Goal: Information Seeking & Learning: Learn about a topic

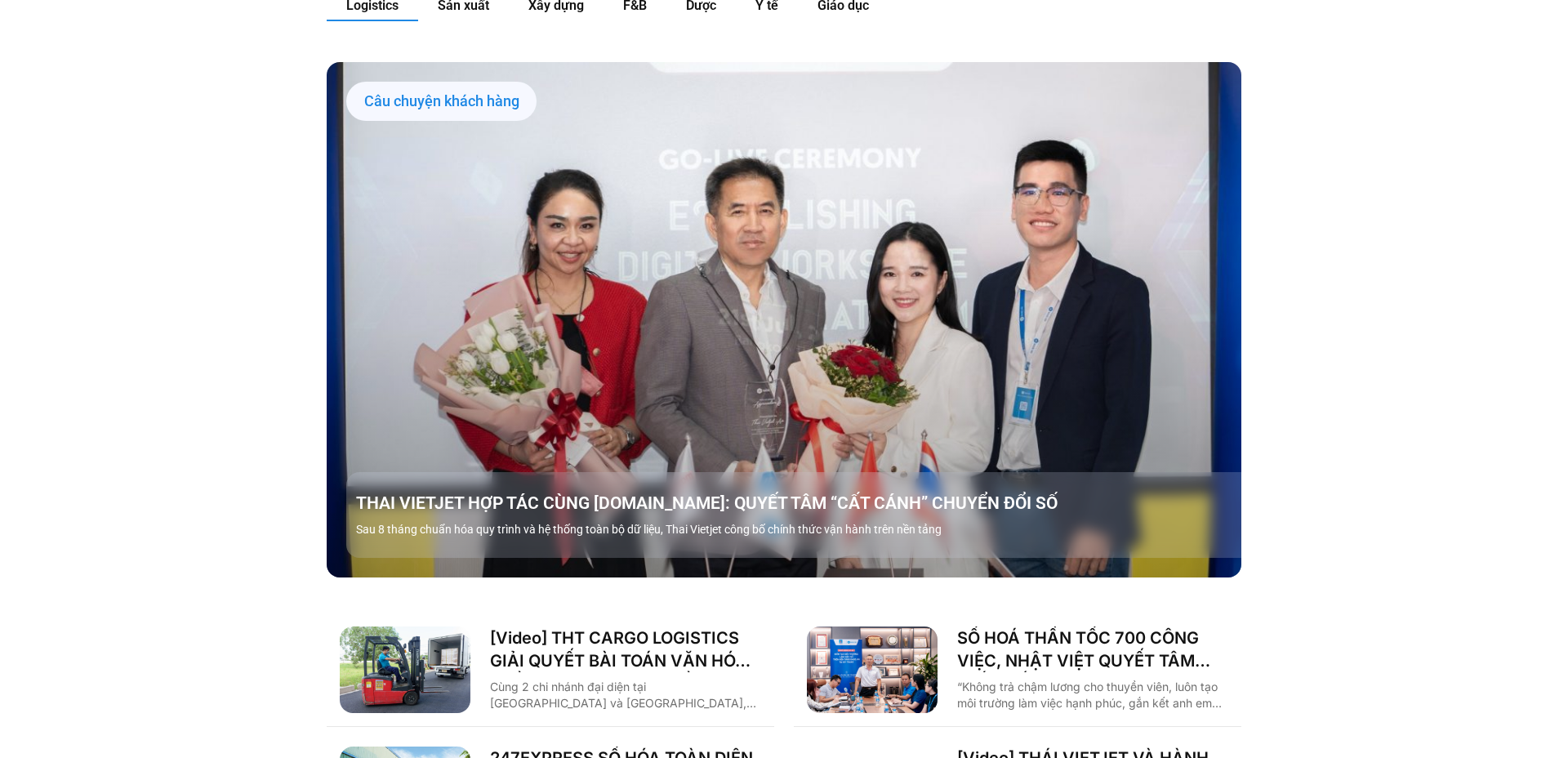
scroll to position [2055, 0]
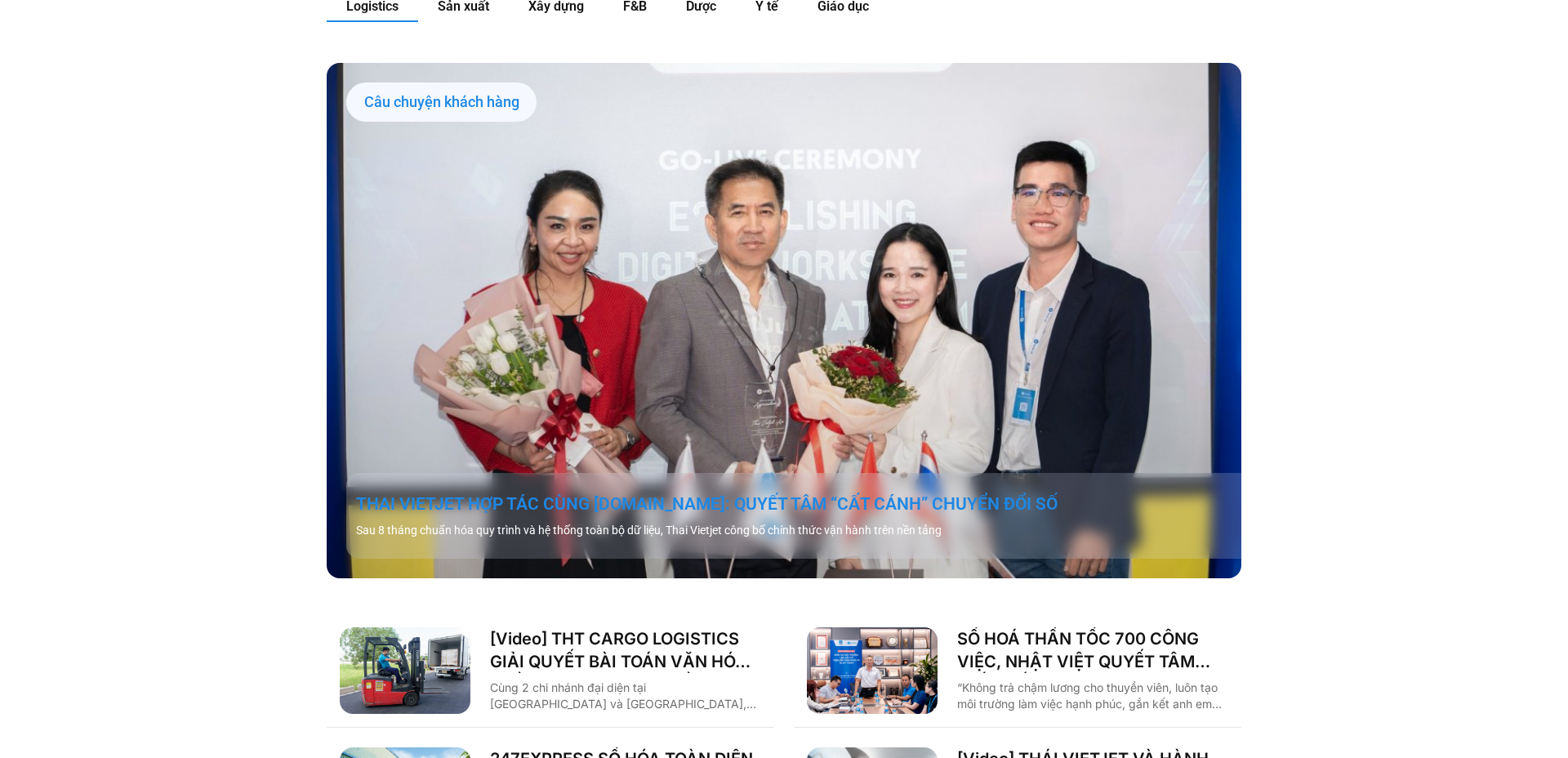
click at [907, 493] on link "THAI VIETJET HỢP TÁC CÙNG [DOMAIN_NAME]: QUYẾT TÂM “CẤT CÁNH” CHUYỂN ĐỔI SỐ" at bounding box center [803, 504] width 895 height 23
click at [966, 493] on link "THAI VIETJET HỢP TÁC CÙNG [DOMAIN_NAME]: QUYẾT TÂM “CẤT CÁNH” CHUYỂN ĐỔI SỐ" at bounding box center [803, 504] width 895 height 23
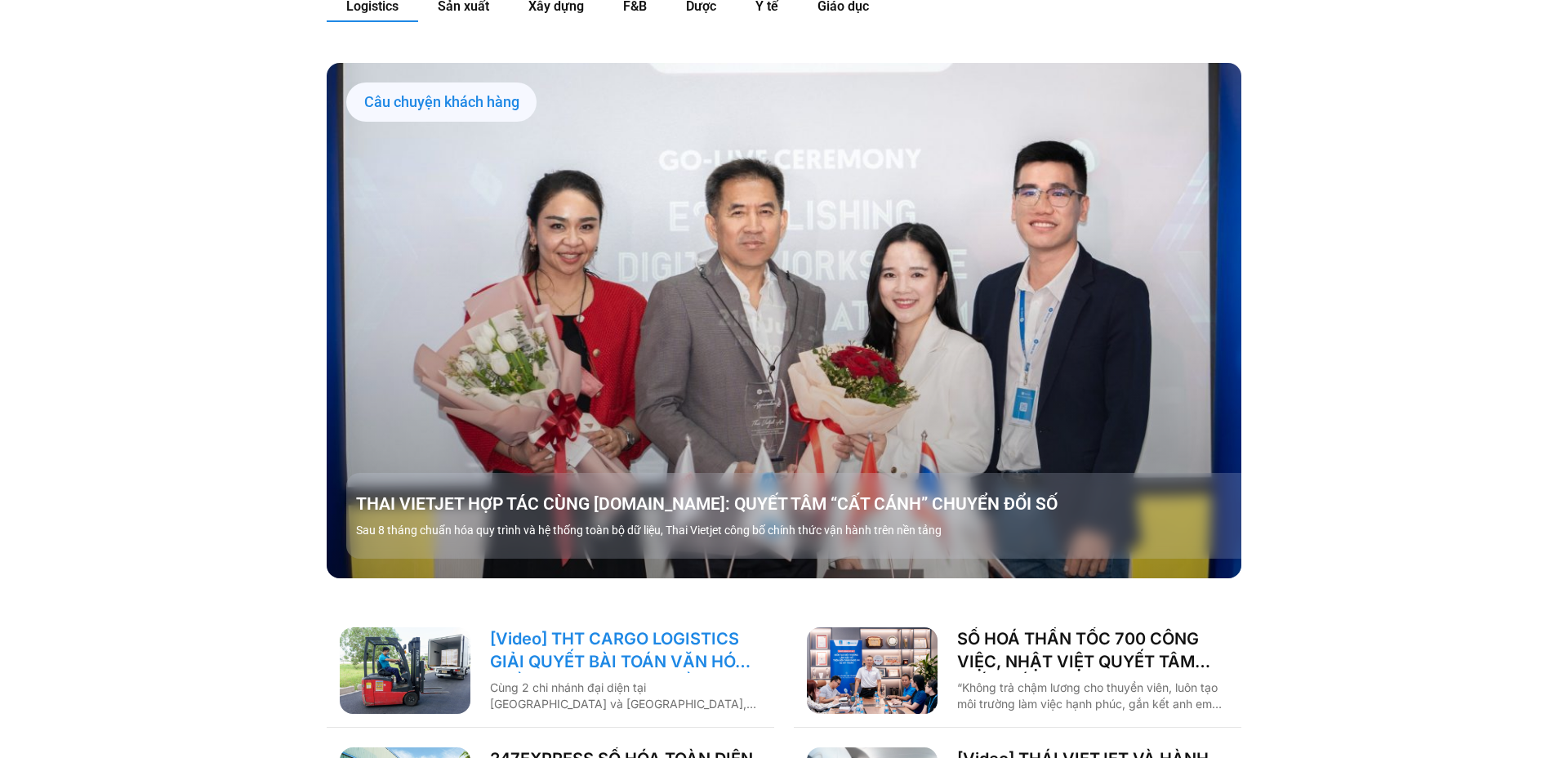
click at [711, 627] on link "[Video] THT CARGO LOGISTICS GIẢI QUYẾT BÀI TOÁN VĂN HÓA NHẰM TĂNG TRƯỞNG BỀN VỮ…" at bounding box center [625, 650] width 271 height 46
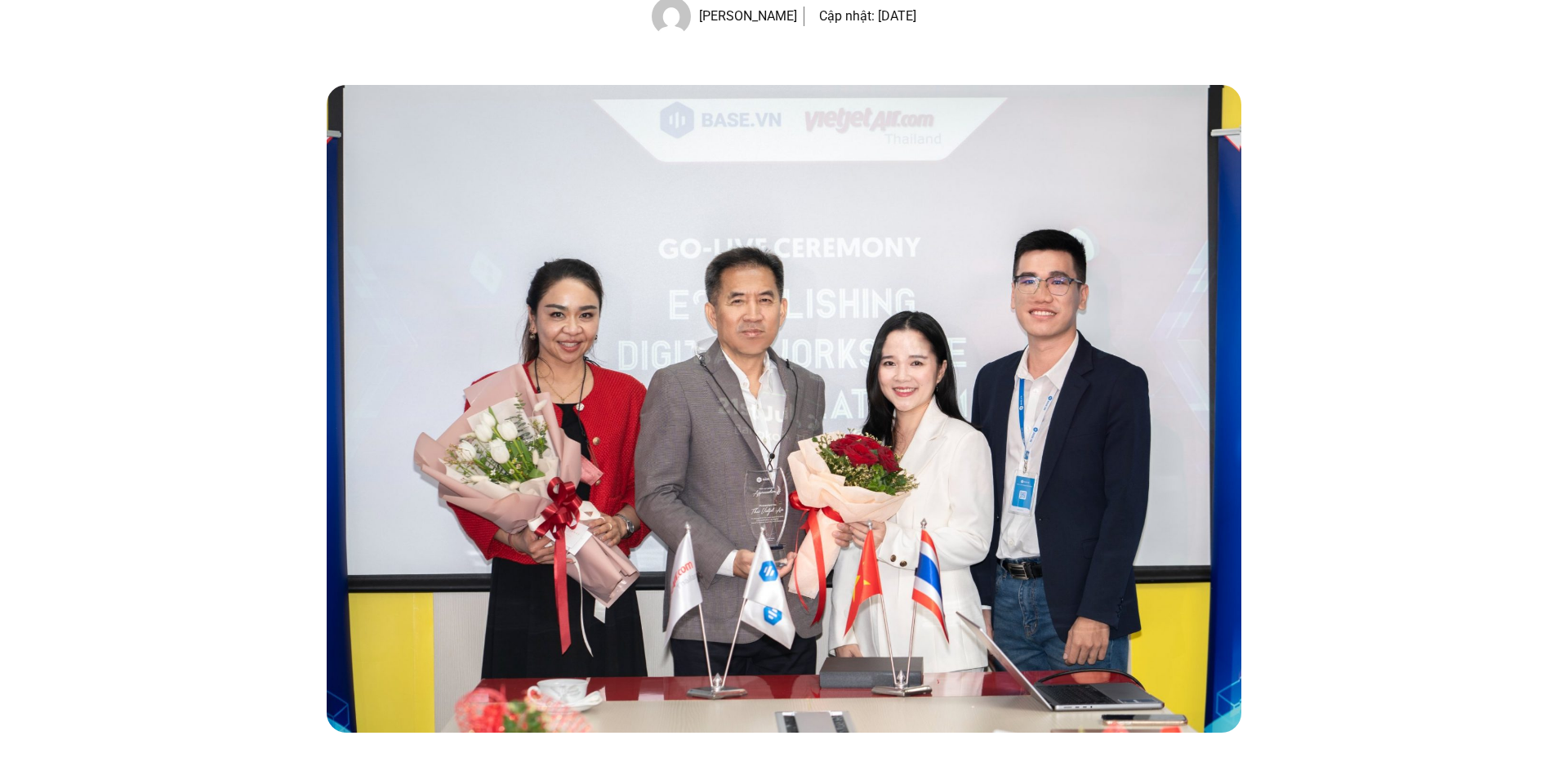
scroll to position [297, 0]
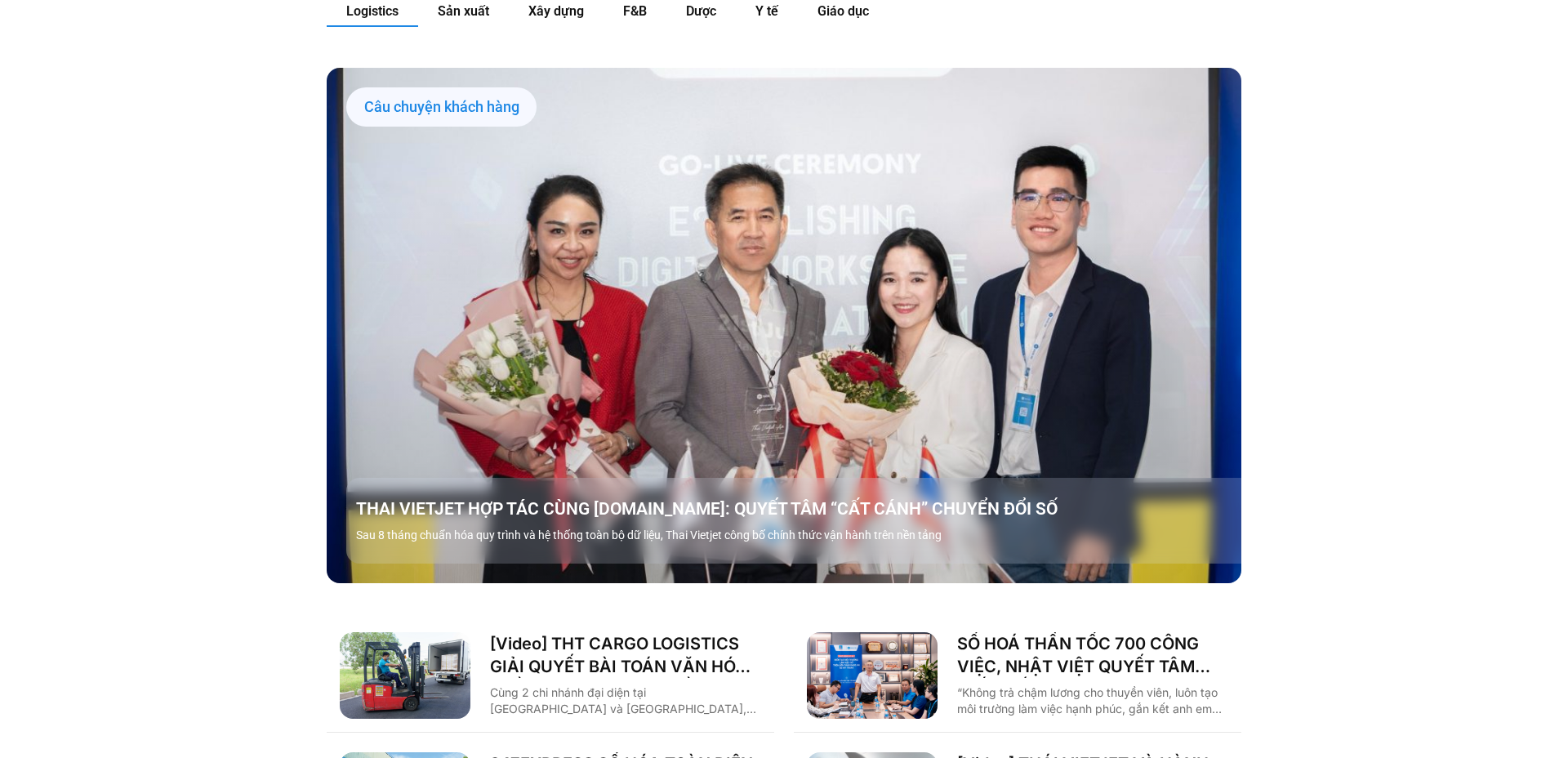
scroll to position [2055, 0]
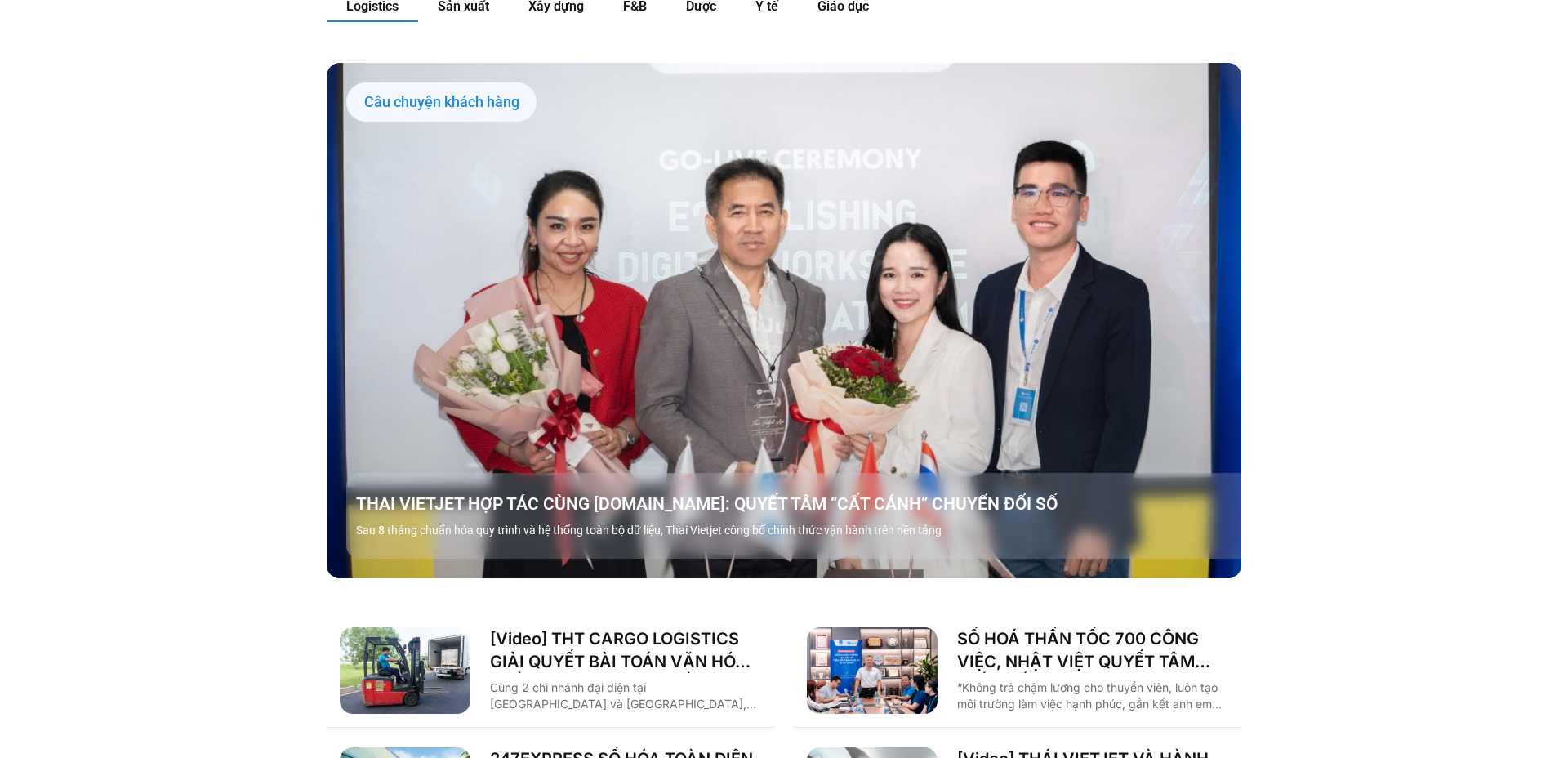
click at [743, 301] on link "Các tab. Mở mục bằng phím Enter hoặc Space, đóng bằng phím Esc và di chuyển bằn…" at bounding box center [783, 320] width 915 height 515
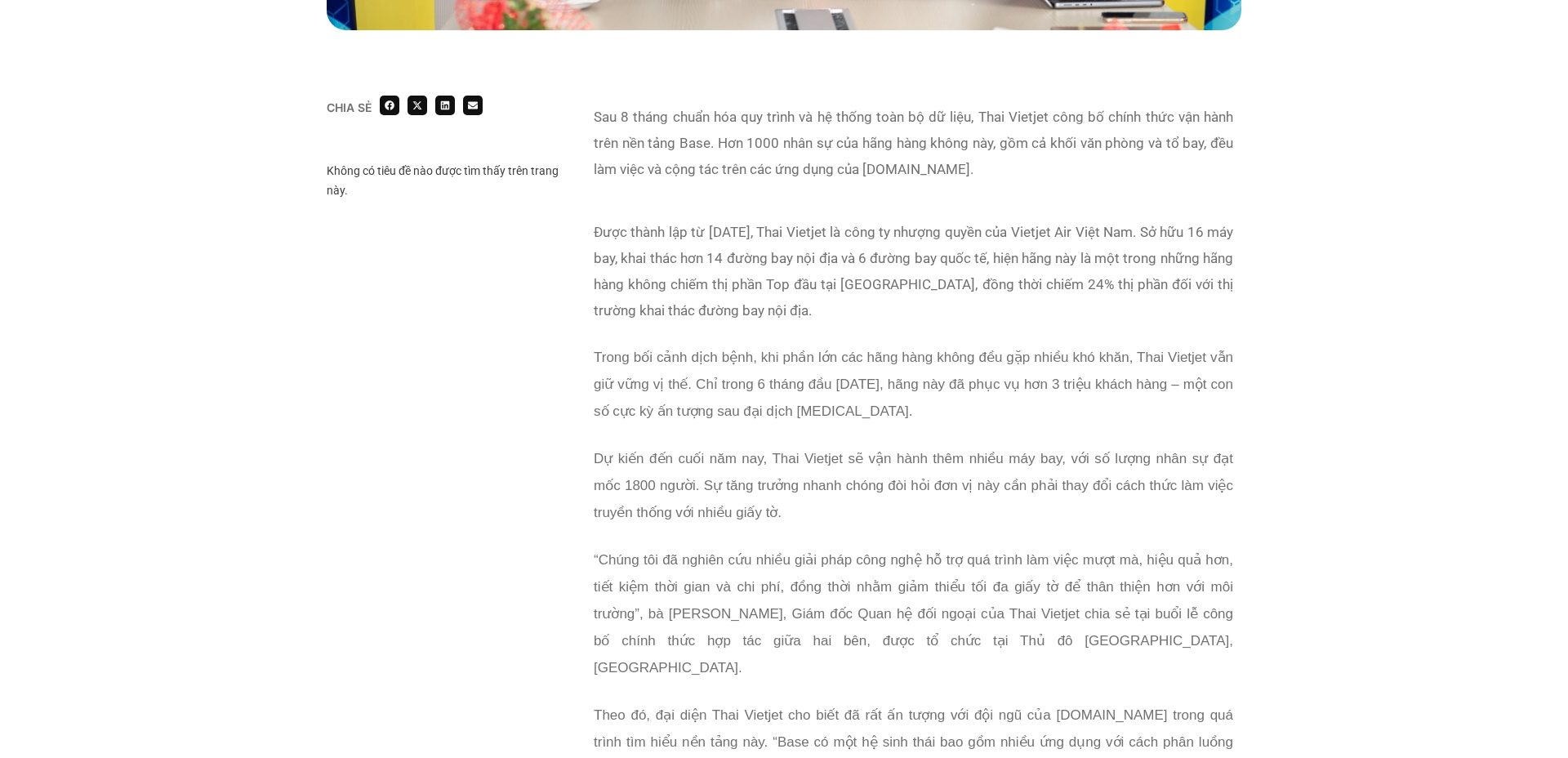
scroll to position [980, 0]
